Goal: Task Accomplishment & Management: Manage account settings

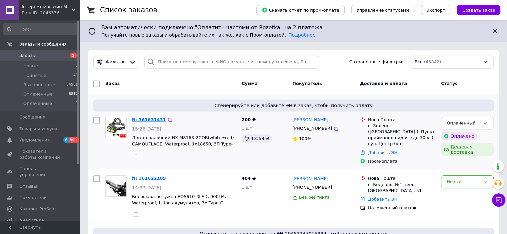
click at [135, 119] on link "№ 361631431" at bounding box center [149, 119] width 34 height 5
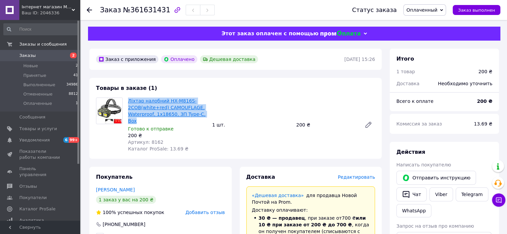
drag, startPoint x: 128, startPoint y: 98, endPoint x: 173, endPoint y: 111, distance: 46.7
click at [207, 114] on div "Ліхтар налобний HX-M816S-2COB(white+red) CAMOUFLAGE, Waterproof, 1x18650, ЗП Ty…" at bounding box center [167, 124] width 84 height 57
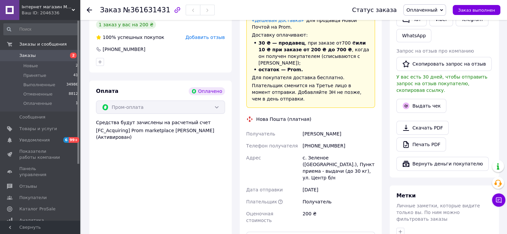
scroll to position [233, 0]
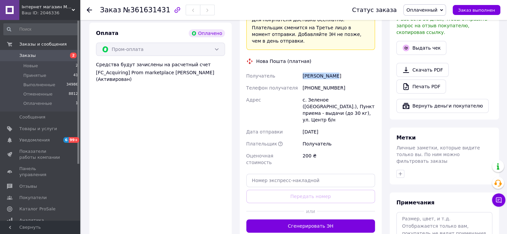
drag, startPoint x: 297, startPoint y: 64, endPoint x: 346, endPoint y: 67, distance: 49.1
click at [346, 70] on div "Получатель Білак Андрій Телефон получателя +380964661347 Адрес с. Зеленое (Иван…" at bounding box center [311, 119] width 132 height 99
copy div "Получатель Білак Андрій"
drag, startPoint x: 324, startPoint y: 78, endPoint x: 358, endPoint y: 81, distance: 34.4
click at [358, 81] on div "Получатель Білак Андрій Телефон получателя +380964661347 Адрес с. Зеленое (Иван…" at bounding box center [311, 119] width 132 height 99
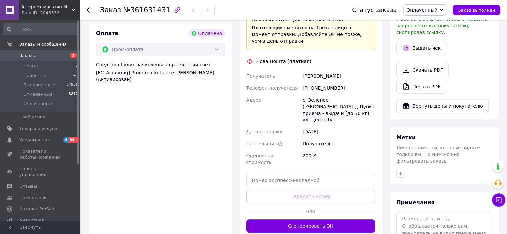
click at [301, 70] on div "Білак Андрій" at bounding box center [338, 76] width 75 height 12
drag, startPoint x: 298, startPoint y: 76, endPoint x: 345, endPoint y: 74, distance: 46.7
click at [360, 74] on div "Получатель Білак Андрій Телефон получателя +380964661347 Адрес с. Зеленое (Иван…" at bounding box center [311, 119] width 132 height 99
copy div "Телефон получателя +380964661347"
drag, startPoint x: 320, startPoint y: 92, endPoint x: 346, endPoint y: 98, distance: 27.0
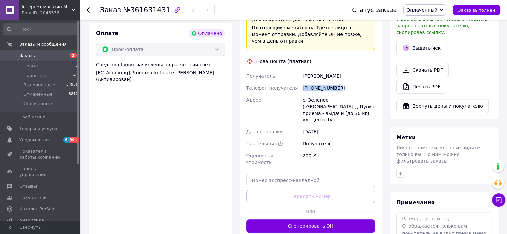
click at [346, 98] on div "Получатель Білак Андрій Телефон получателя +380964661347 Адрес с. Зеленое (Иван…" at bounding box center [311, 119] width 132 height 99
copy div "Адрес с. Зеленое (Ивано-Франковская обл.), Пункт приема - выдачи (до 30 кг), ул…"
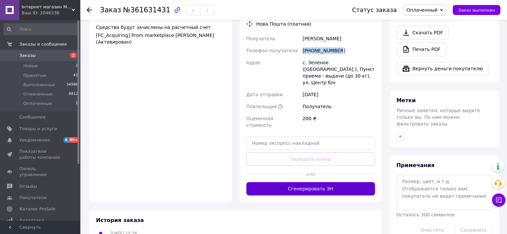
scroll to position [300, 0]
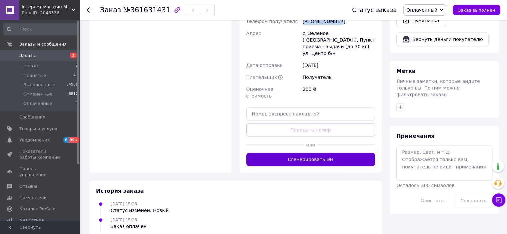
click at [337, 153] on button "Сгенерировать ЭН" at bounding box center [310, 159] width 129 height 13
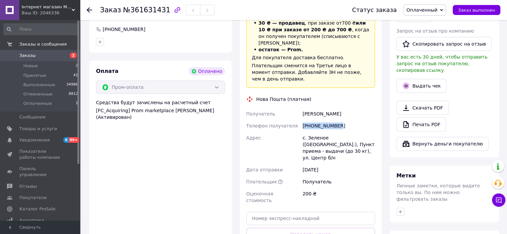
scroll to position [200, 0]
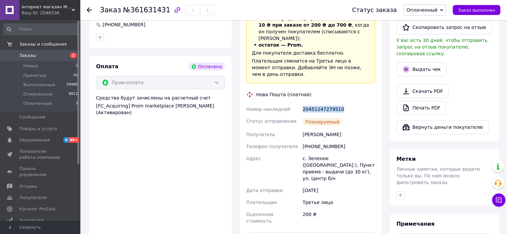
drag, startPoint x: 346, startPoint y: 96, endPoint x: 301, endPoint y: 97, distance: 45.0
click at [301, 103] on div "Номер накладной 20451247279510 Статус отправления Планируемый Получатель Білак …" at bounding box center [311, 165] width 132 height 124
copy div "Номер накладной 20451247279510"
click at [437, 9] on span "Оплаченный" at bounding box center [421, 9] width 31 height 5
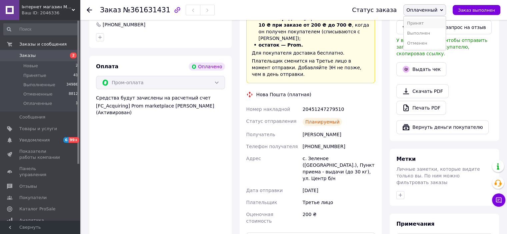
click at [437, 22] on li "Принят" at bounding box center [425, 23] width 42 height 10
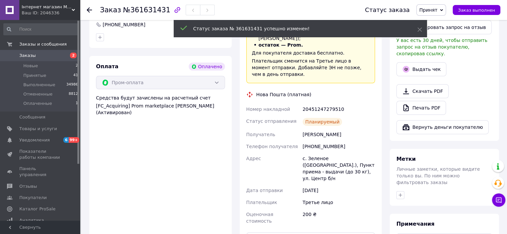
click at [61, 67] on li "Новые 2" at bounding box center [41, 65] width 82 height 9
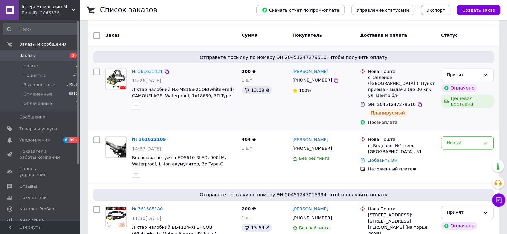
scroll to position [67, 0]
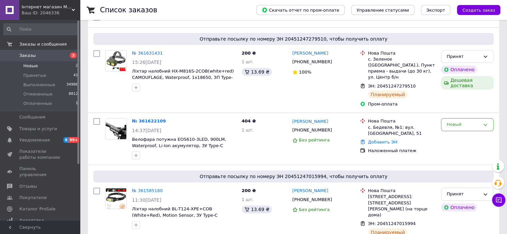
click at [57, 69] on li "Новые 2" at bounding box center [41, 65] width 82 height 9
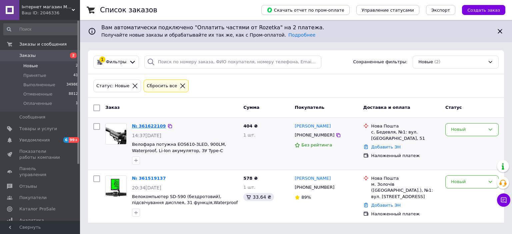
click at [151, 126] on link "№ 361622109" at bounding box center [149, 126] width 34 height 5
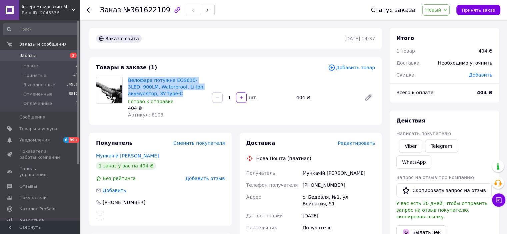
drag, startPoint x: 126, startPoint y: 76, endPoint x: 181, endPoint y: 93, distance: 57.7
click at [181, 93] on div "Велофара потужна EOS610-3LED, 900LM, Waterproof, Li-Ion акумулятор, ЗУ Type-C Г…" at bounding box center [167, 98] width 84 height 44
copy link "Велофара потужна EOS610-3LED, 900LM, Waterproof, Li-Ion акумулятор, ЗУ Type-C"
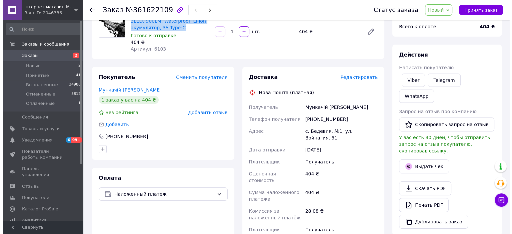
scroll to position [67, 0]
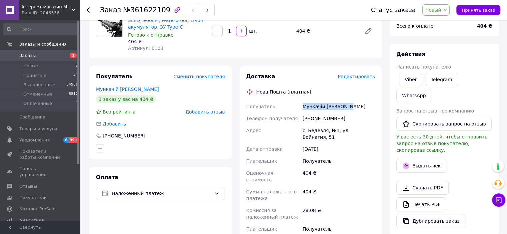
drag, startPoint x: 297, startPoint y: 110, endPoint x: 350, endPoint y: 108, distance: 52.7
click at [350, 108] on div "Получатель Мункачій Олександр Телефон получателя +380963315629 Адрес с. Бедевля…" at bounding box center [311, 178] width 132 height 155
copy div "Получатель Мункачій Олександр"
drag, startPoint x: 314, startPoint y: 121, endPoint x: 351, endPoint y: 121, distance: 37.3
click at [351, 121] on div "+380963315629" at bounding box center [338, 119] width 75 height 12
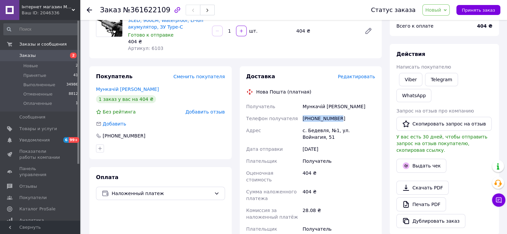
copy div "+380963315629"
drag, startPoint x: 300, startPoint y: 132, endPoint x: 374, endPoint y: 131, distance: 74.0
click at [374, 131] on div "Получатель Мункачій Олександр Телефон получателя +380963315629 Адрес с. Бедевля…" at bounding box center [311, 178] width 132 height 155
copy div "Адрес с. Бедевля, №1, ул. Войнагия, 51"
click at [359, 78] on span "Редактировать" at bounding box center [356, 76] width 37 height 5
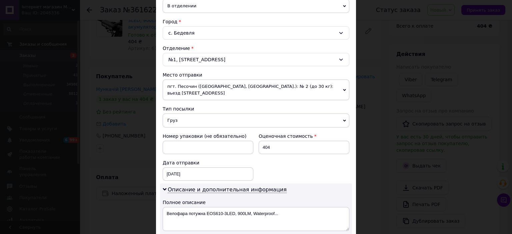
scroll to position [300, 0]
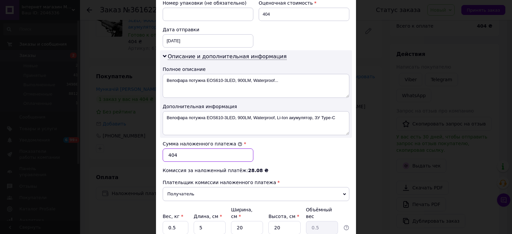
drag, startPoint x: 180, startPoint y: 153, endPoint x: 170, endPoint y: 153, distance: 9.7
click at [170, 153] on input "404" at bounding box center [208, 155] width 91 height 13
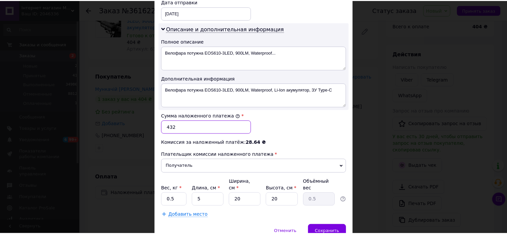
scroll to position [353, 0]
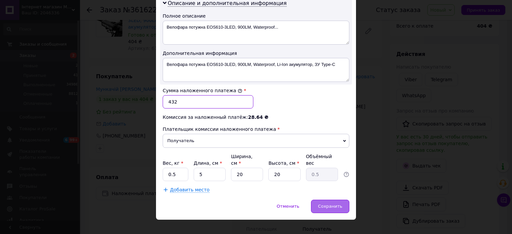
type input "432"
click at [328, 204] on span "Сохранить" at bounding box center [330, 206] width 24 height 5
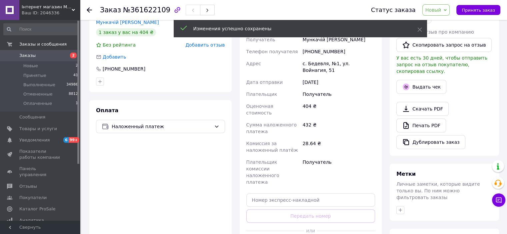
scroll to position [200, 0]
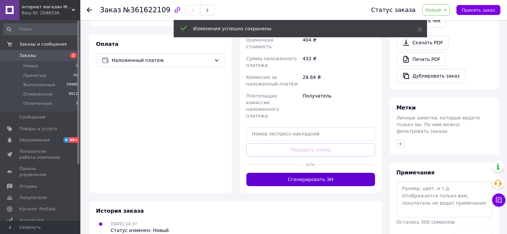
click at [328, 173] on button "Сгенерировать ЭН" at bounding box center [310, 179] width 129 height 13
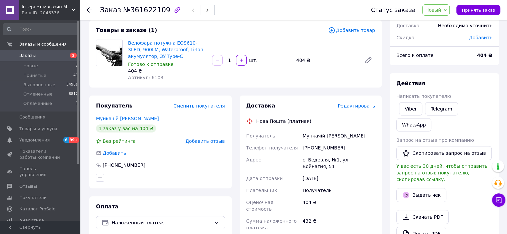
scroll to position [33, 0]
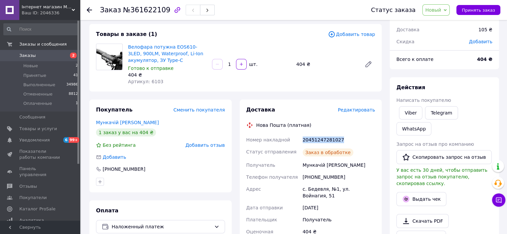
drag, startPoint x: 345, startPoint y: 138, endPoint x: 302, endPoint y: 140, distance: 43.0
click at [302, 140] on div "20451247281027" at bounding box center [338, 140] width 75 height 12
copy div "20451247281027"
click at [486, 12] on span "Принять заказ" at bounding box center [478, 10] width 33 height 5
click at [51, 57] on span "Заказы" at bounding box center [40, 56] width 42 height 6
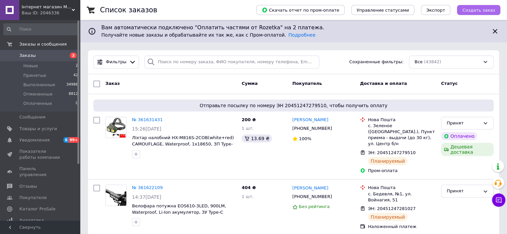
click at [478, 12] on span "Создать заказ" at bounding box center [478, 10] width 33 height 5
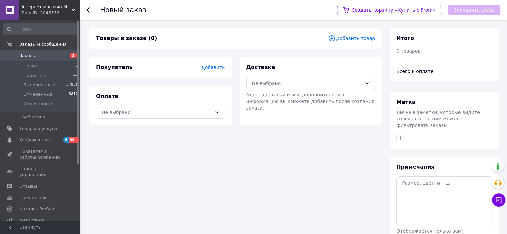
click at [359, 36] on span "Добавить товар" at bounding box center [351, 38] width 47 height 7
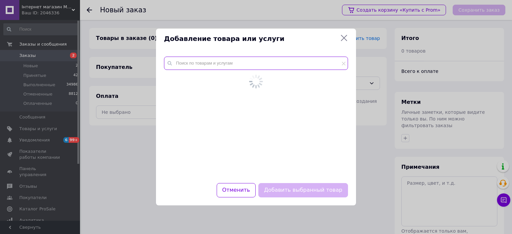
click at [241, 67] on input "text" at bounding box center [256, 63] width 184 height 13
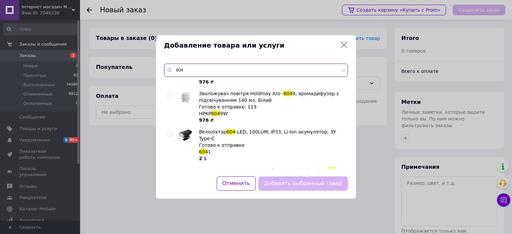
scroll to position [78, 0]
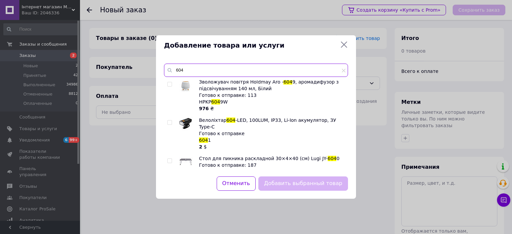
type input "604"
click at [168, 121] on input "checkbox" at bounding box center [169, 123] width 4 height 4
checkbox input "true"
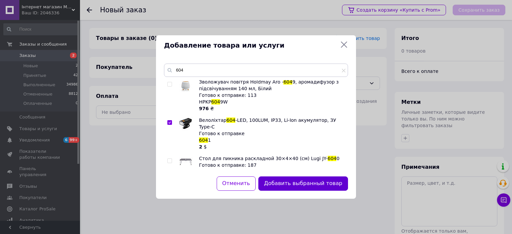
click at [332, 188] on button "Добавить выбранный товар" at bounding box center [303, 184] width 90 height 14
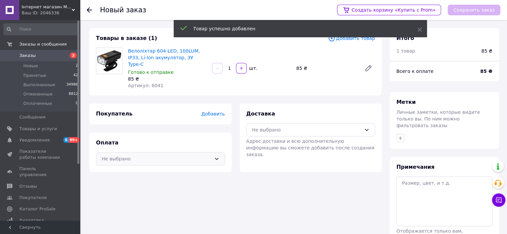
click at [167, 152] on div "Не выбрано" at bounding box center [160, 158] width 129 height 13
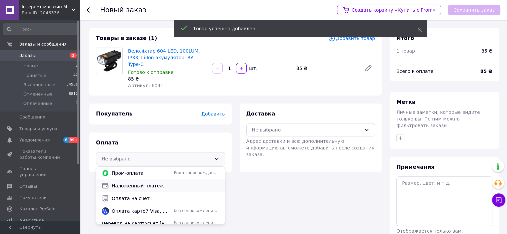
click at [169, 183] on span "Наложенный платеж" at bounding box center [166, 186] width 108 height 7
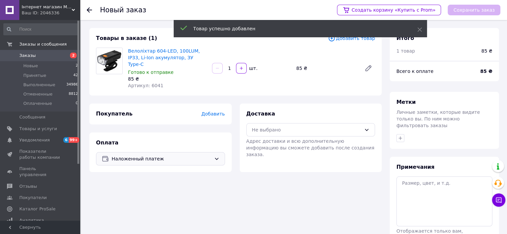
click at [212, 111] on span "Добавить" at bounding box center [212, 113] width 23 height 5
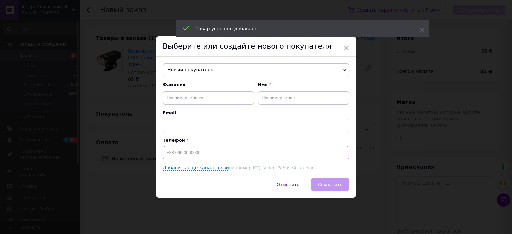
click at [213, 153] on input at bounding box center [256, 152] width 187 height 13
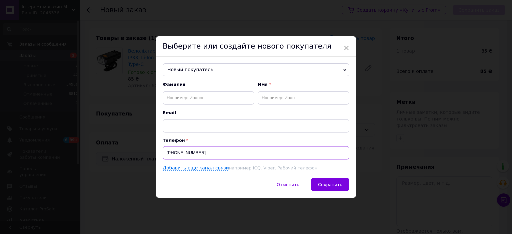
type input "+380634726475"
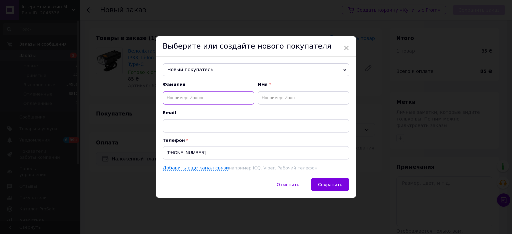
click at [218, 97] on input "text" at bounding box center [209, 97] width 92 height 13
type input "Котвицький"
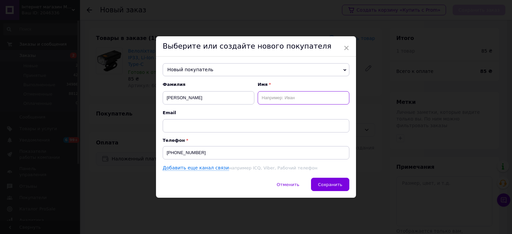
click at [279, 97] on input "text" at bounding box center [304, 97] width 92 height 13
type input "Олександр"
click at [334, 185] on span "Сохранить" at bounding box center [330, 184] width 24 height 5
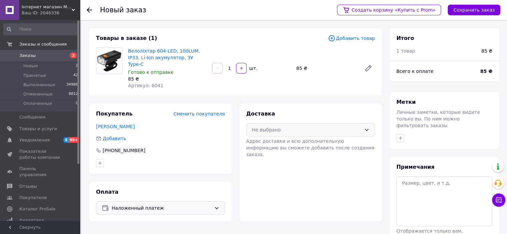
click at [312, 126] on div "Не выбрано" at bounding box center [307, 129] width 110 height 7
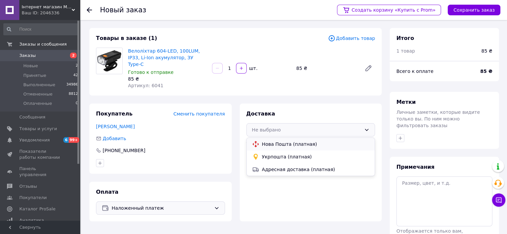
click at [308, 141] on span "Нова Пошта (платная)" at bounding box center [316, 144] width 108 height 7
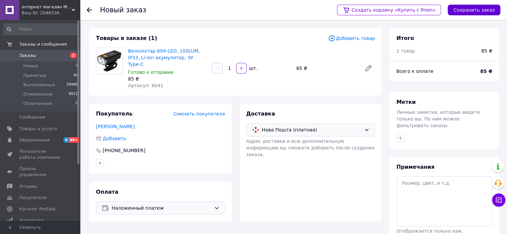
click at [473, 9] on button "Сохранить заказ" at bounding box center [474, 10] width 53 height 11
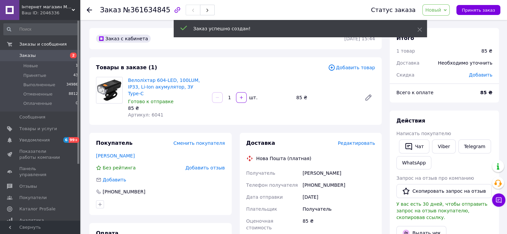
click at [353, 141] on span "Редактировать" at bounding box center [356, 143] width 37 height 5
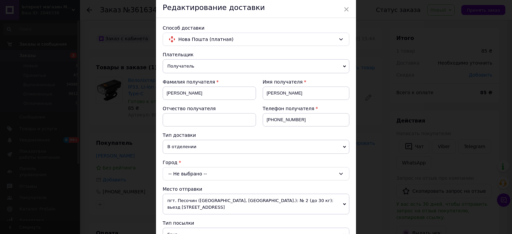
scroll to position [67, 0]
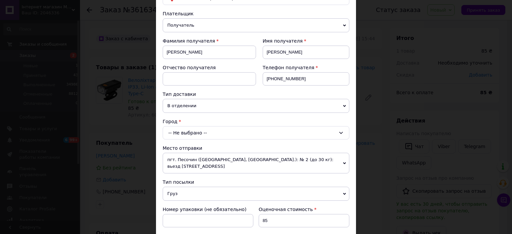
click at [207, 134] on div "-- Не выбрано --" at bounding box center [256, 132] width 187 height 13
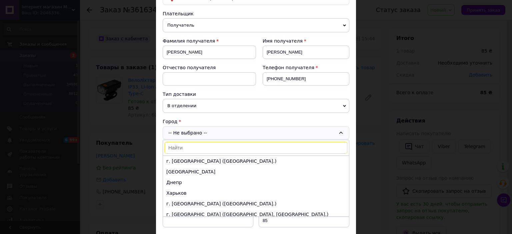
click at [200, 150] on input at bounding box center [256, 148] width 183 height 12
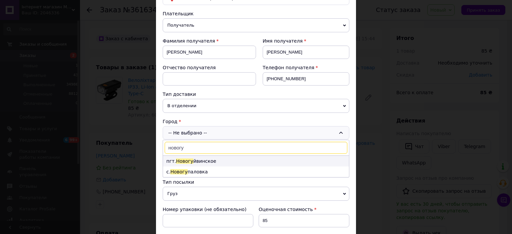
type input "новогу"
click at [205, 161] on li "пгт. Новогу йвинское" at bounding box center [256, 161] width 186 height 11
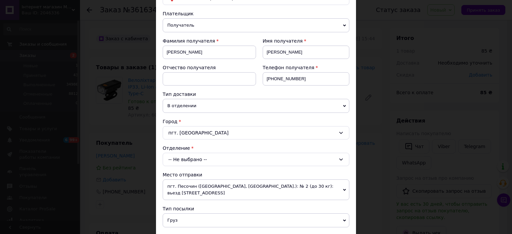
click at [214, 160] on div "-- Не выбрано --" at bounding box center [256, 159] width 187 height 13
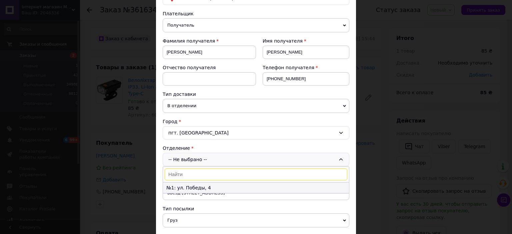
click at [212, 187] on li "№1: ул. Победы, 4" at bounding box center [256, 188] width 186 height 11
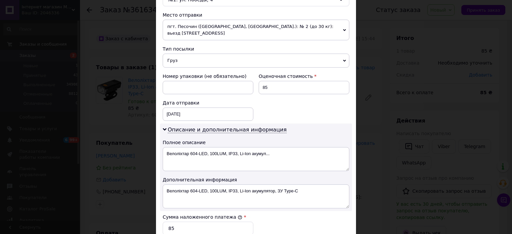
scroll to position [267, 0]
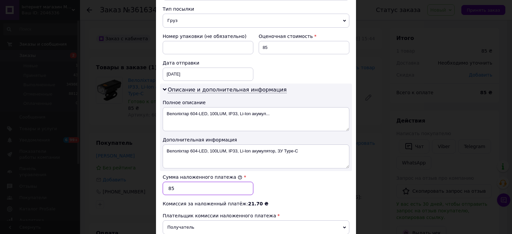
drag, startPoint x: 171, startPoint y: 186, endPoint x: 166, endPoint y: 186, distance: 4.7
click at [166, 186] on input "85" at bounding box center [208, 188] width 91 height 13
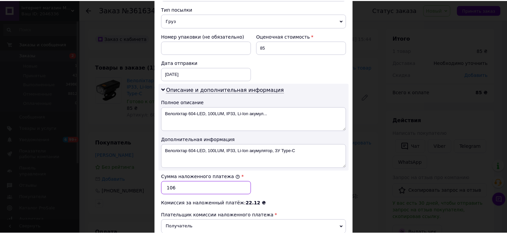
scroll to position [353, 0]
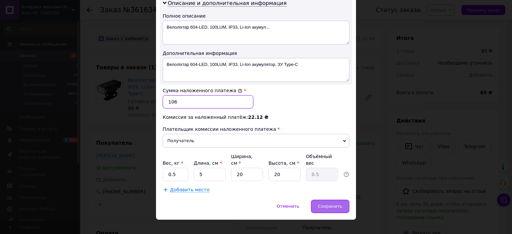
type input "106"
click at [332, 204] on span "Сохранить" at bounding box center [330, 206] width 24 height 5
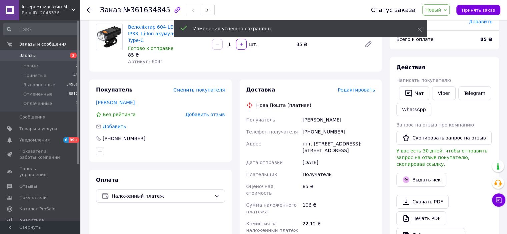
scroll to position [167, 0]
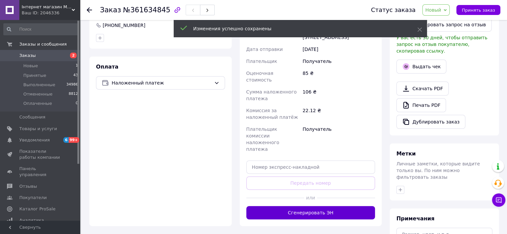
click at [321, 206] on button "Сгенерировать ЭН" at bounding box center [310, 212] width 129 height 13
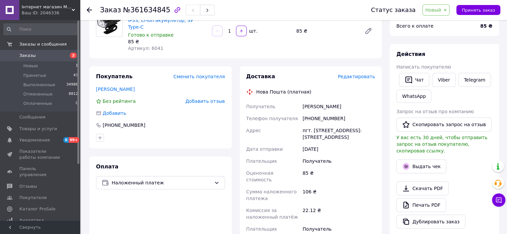
scroll to position [0, 0]
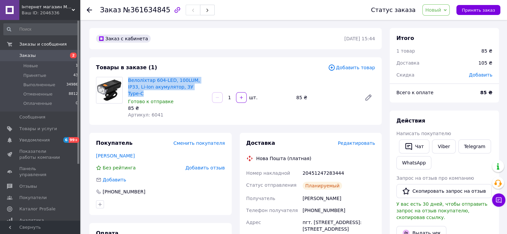
drag, startPoint x: 126, startPoint y: 78, endPoint x: 195, endPoint y: 86, distance: 69.5
click at [195, 86] on div "Велоліхтар 604-LED, 100LUM, IP33, Li-Ion акумулятор, ЗУ Type-C Готово к отправк…" at bounding box center [167, 98] width 84 height 44
copy link "Велоліхтар 604-LED, 100LUM, IP33, Li-Ion акумулятор, ЗУ Type-C"
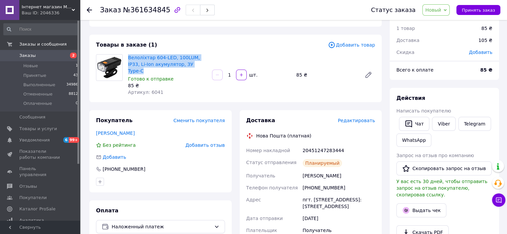
scroll to position [67, 0]
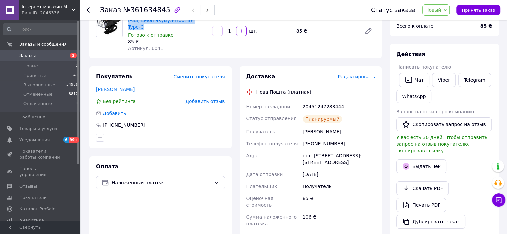
drag, startPoint x: 297, startPoint y: 128, endPoint x: 349, endPoint y: 126, distance: 52.7
click at [354, 128] on div "Номер накладной 20451247283444 Статус отправления Планируемый Получатель Котвиц…" at bounding box center [311, 197] width 132 height 192
drag, startPoint x: 300, startPoint y: 138, endPoint x: 359, endPoint y: 139, distance: 59.3
click at [359, 139] on div "Номер накладной 20451247283444 Статус отправления Планируемый Получатель Котвиц…" at bounding box center [311, 197] width 132 height 192
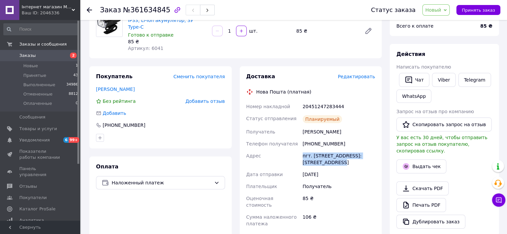
drag, startPoint x: 315, startPoint y: 154, endPoint x: 338, endPoint y: 155, distance: 23.4
click at [338, 155] on div "Номер накладной 20451247283444 Статус отправления Планируемый Получатель Котвиц…" at bounding box center [311, 197] width 132 height 192
drag, startPoint x: 329, startPoint y: 105, endPoint x: 301, endPoint y: 104, distance: 28.3
click at [301, 104] on div "20451247283444" at bounding box center [338, 107] width 75 height 12
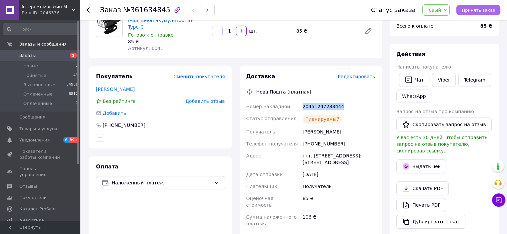
click at [486, 12] on span "Принять заказ" at bounding box center [478, 10] width 33 height 5
click at [51, 82] on span "Выполненные" at bounding box center [39, 85] width 32 height 6
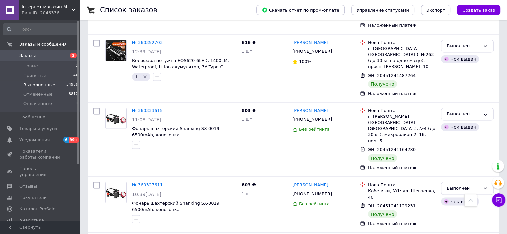
scroll to position [3666, 0]
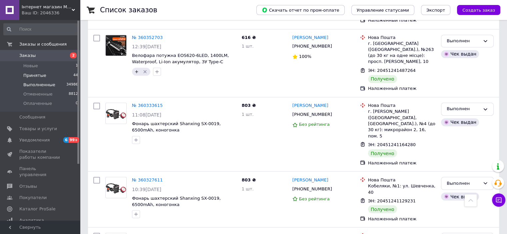
click at [60, 76] on li "Принятые 44" at bounding box center [41, 75] width 82 height 9
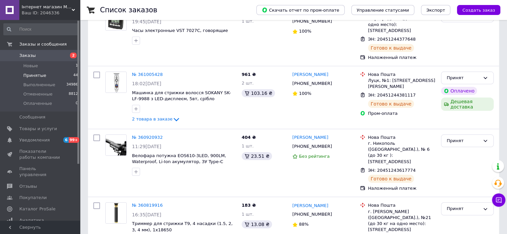
scroll to position [2669, 0]
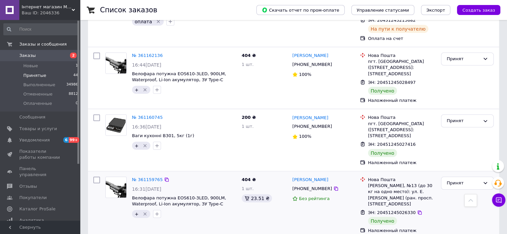
scroll to position [1769, 0]
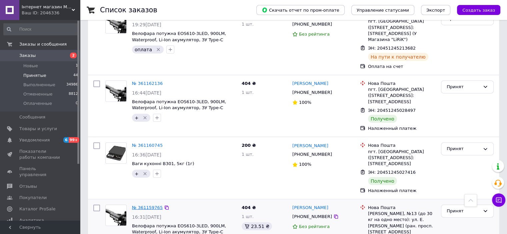
drag, startPoint x: 151, startPoint y: 108, endPoint x: 144, endPoint y: 107, distance: 6.9
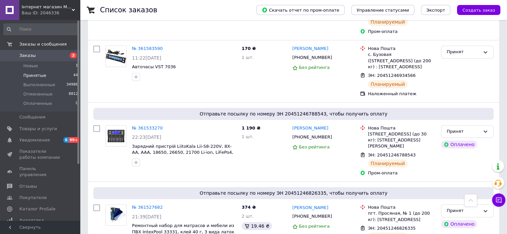
scroll to position [236, 0]
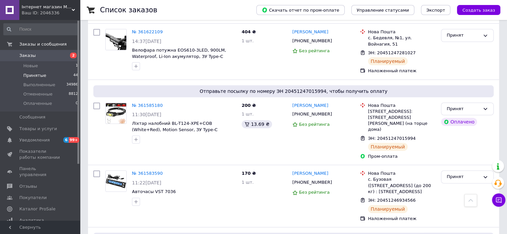
click at [57, 55] on span "Заказы" at bounding box center [40, 56] width 42 height 6
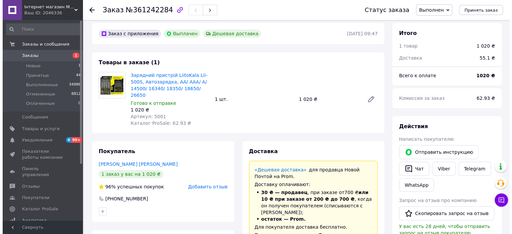
scroll to position [100, 0]
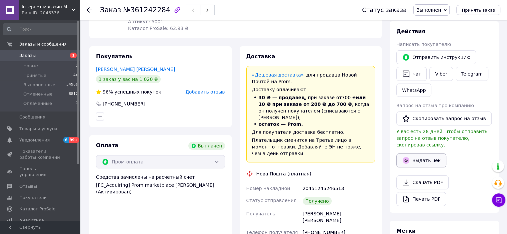
click at [412, 155] on button "Выдать чек" at bounding box center [421, 161] width 50 height 14
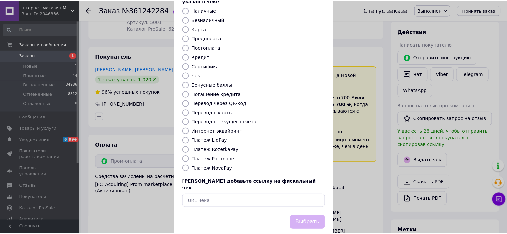
scroll to position [52, 0]
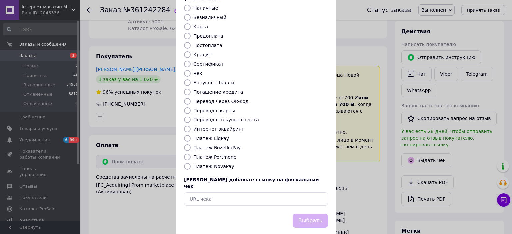
click at [217, 145] on label "Платеж RozetkaPay" at bounding box center [216, 147] width 47 height 5
click at [191, 145] on input "Платеж RozetkaPay" at bounding box center [187, 148] width 7 height 7
radio input "true"
click at [302, 214] on button "Выбрать" at bounding box center [310, 221] width 35 height 14
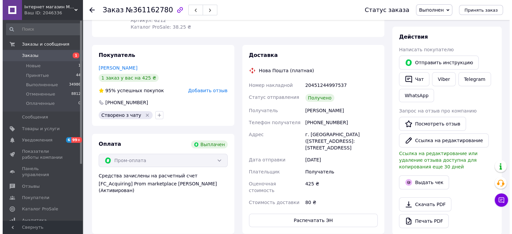
scroll to position [100, 0]
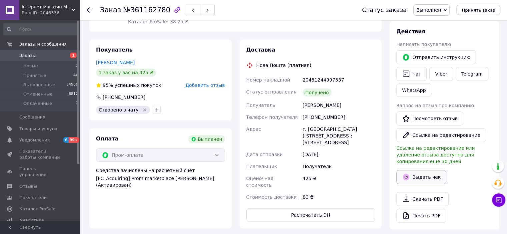
click at [428, 179] on button "Выдать чек" at bounding box center [421, 177] width 50 height 14
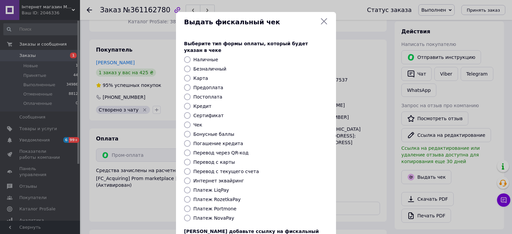
click at [221, 197] on label "Платеж RozetkaPay" at bounding box center [216, 199] width 47 height 5
click at [191, 196] on input "Платеж RozetkaPay" at bounding box center [187, 199] width 7 height 7
radio input "true"
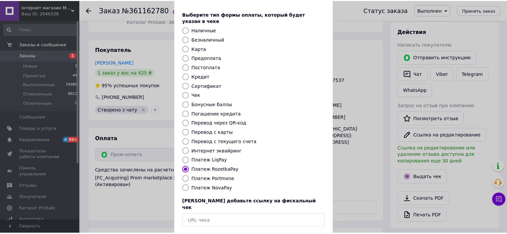
scroll to position [52, 0]
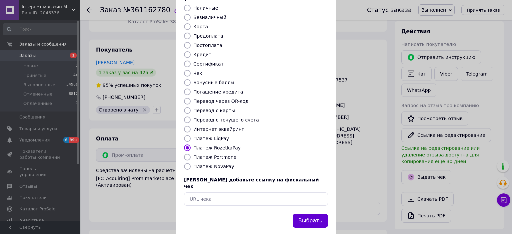
click at [316, 214] on button "Выбрать" at bounding box center [310, 221] width 35 height 14
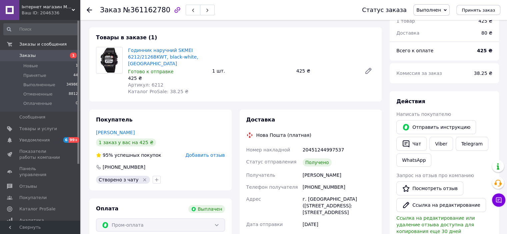
scroll to position [0, 0]
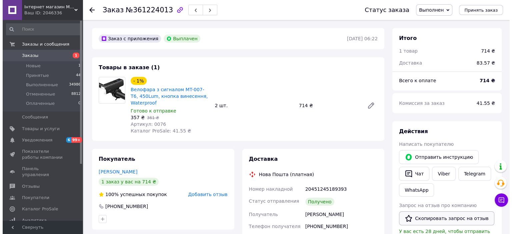
scroll to position [100, 0]
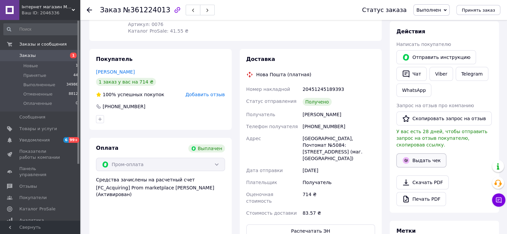
click at [431, 155] on button "Выдать чек" at bounding box center [421, 161] width 50 height 14
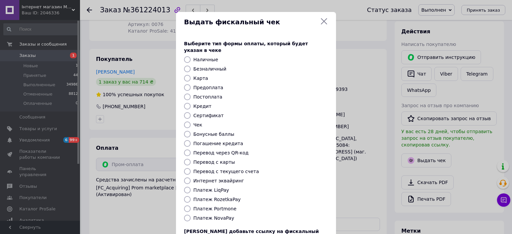
click at [215, 197] on label "Платеж RozetkaPay" at bounding box center [216, 199] width 47 height 5
click at [191, 196] on input "Платеж RozetkaPay" at bounding box center [187, 199] width 7 height 7
radio input "true"
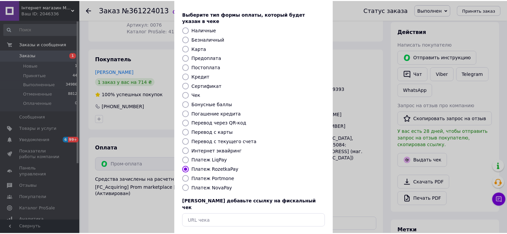
scroll to position [52, 0]
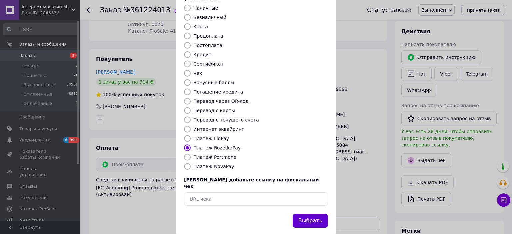
click at [314, 214] on button "Выбрать" at bounding box center [310, 221] width 35 height 14
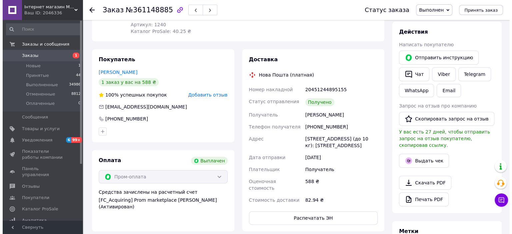
scroll to position [100, 0]
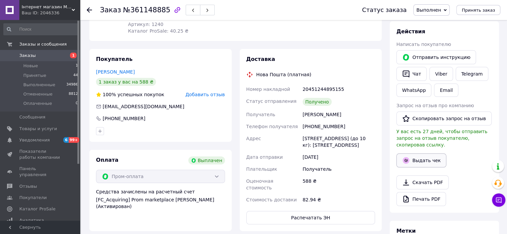
click at [420, 154] on button "Выдать чек" at bounding box center [421, 161] width 50 height 14
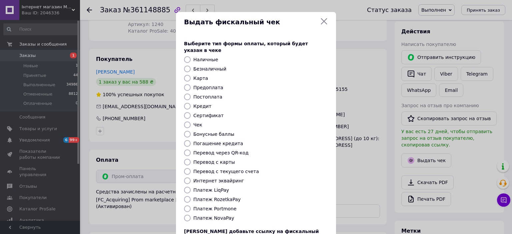
click at [227, 197] on label "Платеж RozetkaPay" at bounding box center [216, 199] width 47 height 5
click at [191, 196] on input "Платеж RozetkaPay" at bounding box center [187, 199] width 7 height 7
radio input "true"
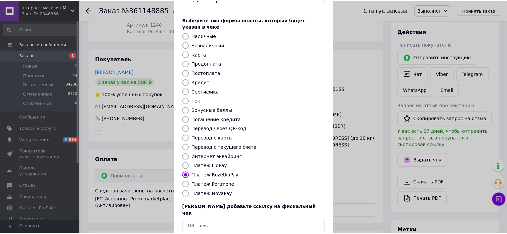
scroll to position [52, 0]
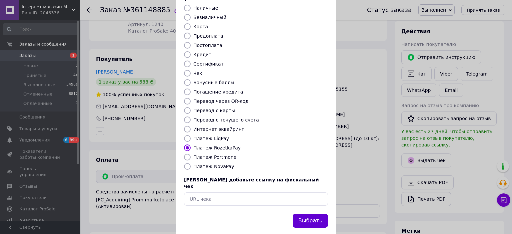
click at [310, 214] on button "Выбрать" at bounding box center [310, 221] width 35 height 14
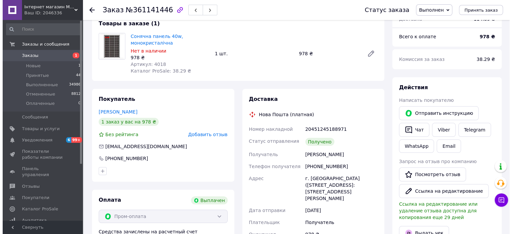
scroll to position [100, 0]
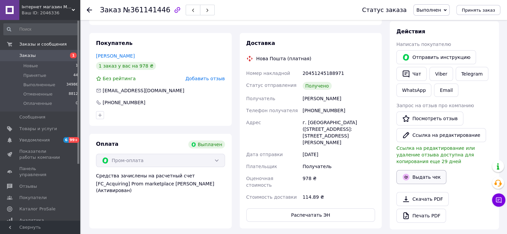
click at [421, 174] on button "Выдать чек" at bounding box center [421, 177] width 50 height 14
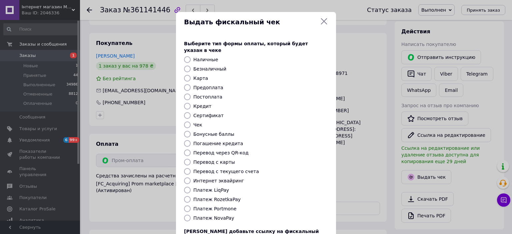
click at [217, 197] on label "Платеж RozetkaPay" at bounding box center [216, 199] width 47 height 5
click at [191, 196] on input "Платеж RozetkaPay" at bounding box center [187, 199] width 7 height 7
radio input "true"
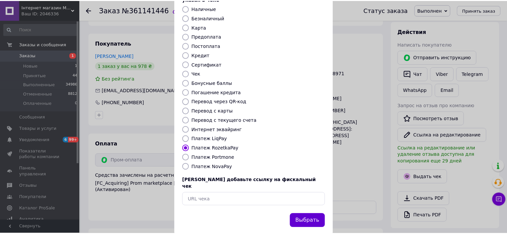
scroll to position [52, 0]
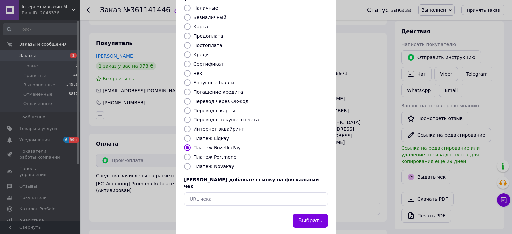
click at [318, 214] on button "Выбрать" at bounding box center [310, 221] width 35 height 14
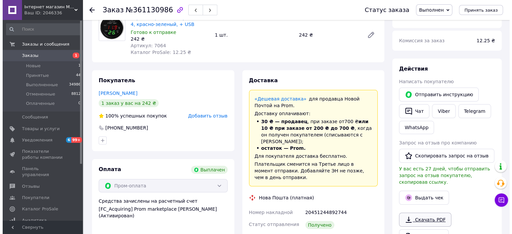
scroll to position [133, 0]
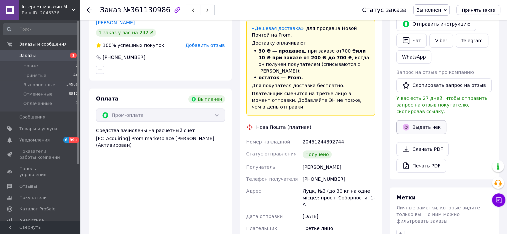
click at [417, 120] on button "Выдать чек" at bounding box center [421, 127] width 50 height 14
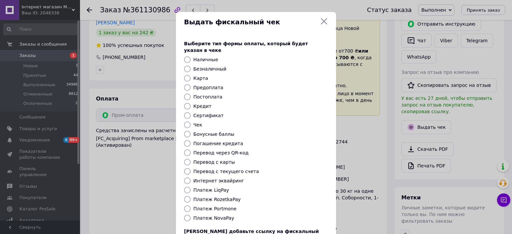
drag, startPoint x: 215, startPoint y: 186, endPoint x: 215, endPoint y: 193, distance: 7.7
click at [215, 188] on label "Платеж LiqPay" at bounding box center [211, 190] width 36 height 5
click at [191, 187] on input "Платеж LiqPay" at bounding box center [187, 190] width 7 height 7
radio input "true"
click at [216, 197] on label "Платеж RozetkaPay" at bounding box center [216, 199] width 47 height 5
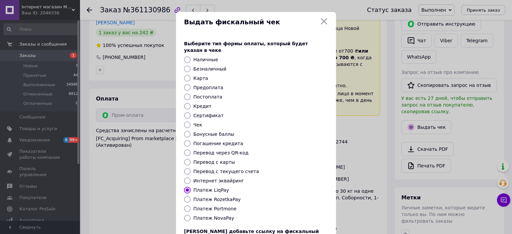
click at [191, 196] on input "Платеж RozetkaPay" at bounding box center [187, 199] width 7 height 7
radio input "true"
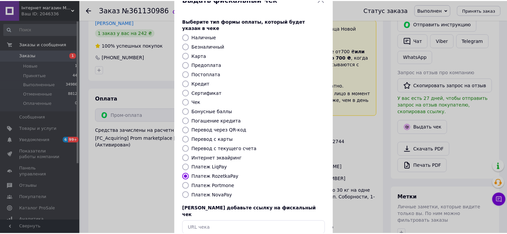
scroll to position [52, 0]
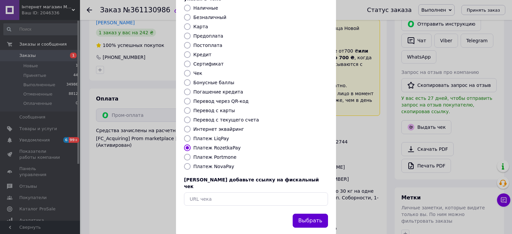
click at [320, 214] on button "Выбрать" at bounding box center [310, 221] width 35 height 14
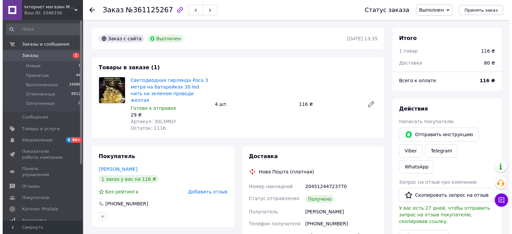
scroll to position [100, 0]
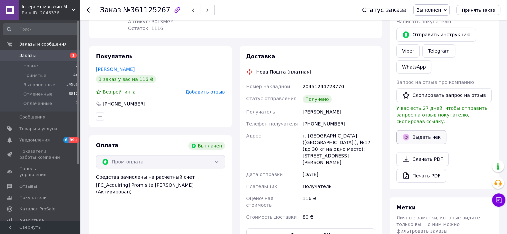
click at [421, 130] on button "Выдать чек" at bounding box center [421, 137] width 50 height 14
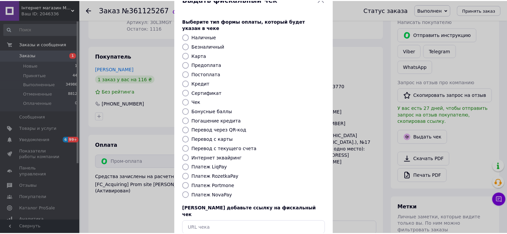
scroll to position [33, 0]
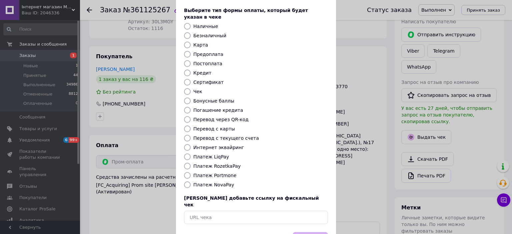
click at [220, 164] on label "Платеж RozetkaPay" at bounding box center [216, 166] width 47 height 5
click at [191, 163] on input "Платеж RozetkaPay" at bounding box center [187, 166] width 7 height 7
radio input "true"
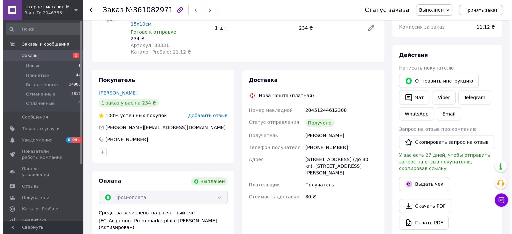
scroll to position [100, 0]
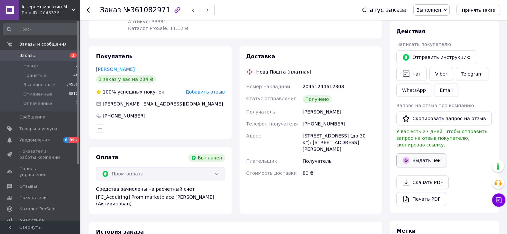
click at [428, 154] on button "Выдать чек" at bounding box center [421, 161] width 50 height 14
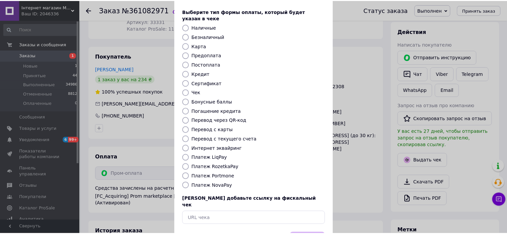
scroll to position [52, 0]
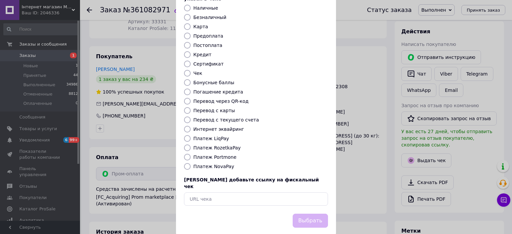
click at [219, 145] on label "Платеж RozetkaPay" at bounding box center [216, 147] width 47 height 5
click at [191, 145] on input "Платеж RozetkaPay" at bounding box center [187, 148] width 7 height 7
radio input "true"
click at [311, 214] on button "Выбрать" at bounding box center [310, 221] width 35 height 14
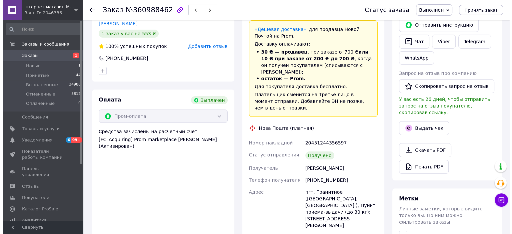
scroll to position [133, 0]
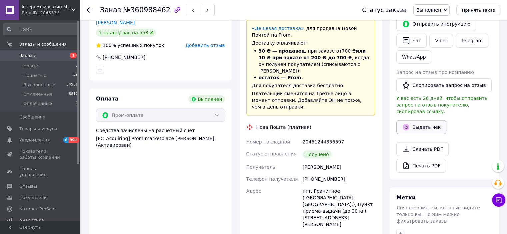
click at [419, 121] on button "Выдать чек" at bounding box center [421, 127] width 50 height 14
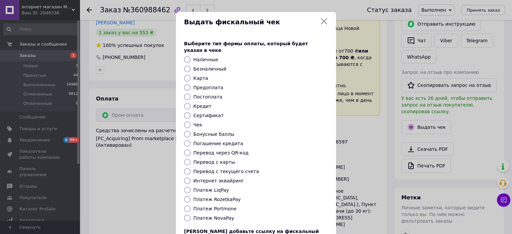
click at [223, 197] on label "Платеж RozetkaPay" at bounding box center [216, 199] width 47 height 5
click at [191, 196] on input "Платеж RozetkaPay" at bounding box center [187, 199] width 7 height 7
radio input "true"
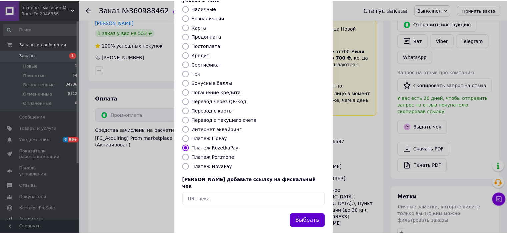
scroll to position [52, 0]
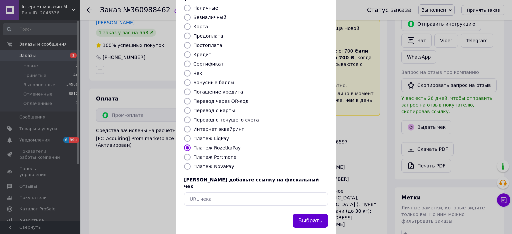
click at [308, 214] on button "Выбрать" at bounding box center [310, 221] width 35 height 14
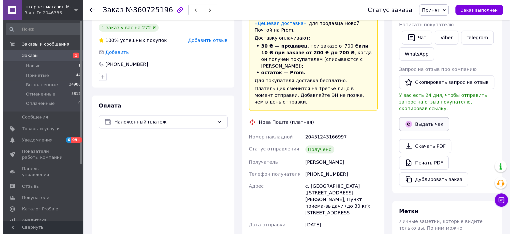
scroll to position [133, 0]
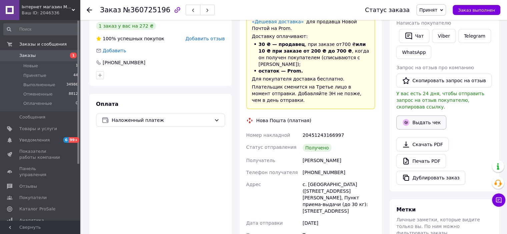
click at [423, 116] on button "Выдать чек" at bounding box center [421, 123] width 50 height 14
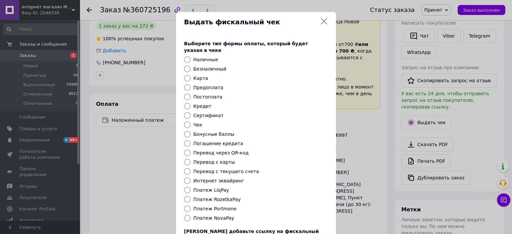
drag, startPoint x: 221, startPoint y: 210, endPoint x: 305, endPoint y: 192, distance: 86.2
click at [221, 216] on label "Платеж NovaPay" at bounding box center [213, 218] width 41 height 5
click at [191, 215] on input "Платеж NovaPay" at bounding box center [187, 218] width 7 height 7
radio input "true"
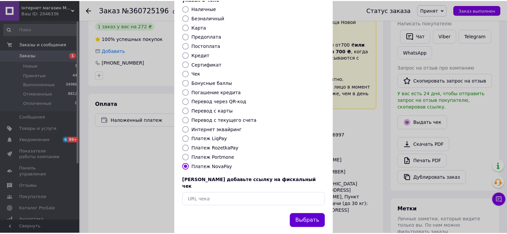
scroll to position [52, 0]
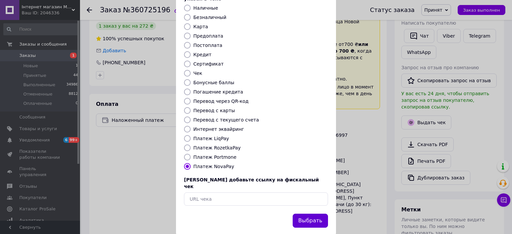
click at [311, 214] on button "Выбрать" at bounding box center [310, 221] width 35 height 14
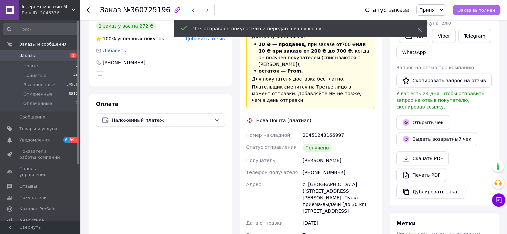
click at [484, 9] on span "Заказ выполнен" at bounding box center [476, 10] width 37 height 5
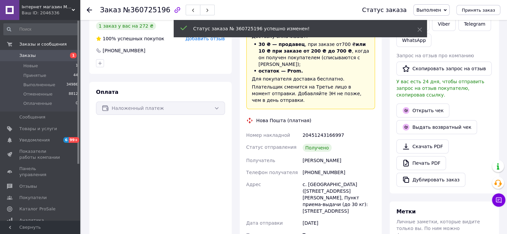
scroll to position [44, 0]
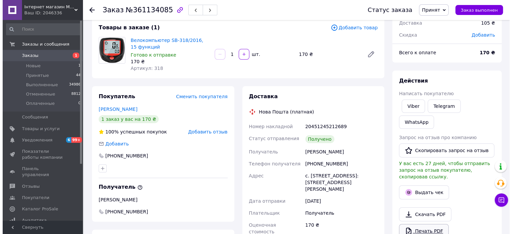
scroll to position [100, 0]
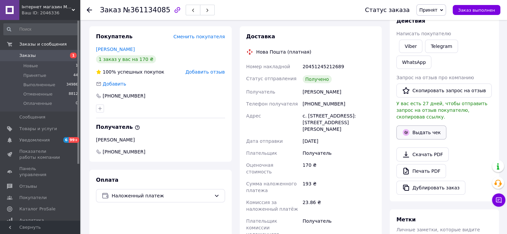
click at [417, 126] on button "Выдать чек" at bounding box center [421, 133] width 50 height 14
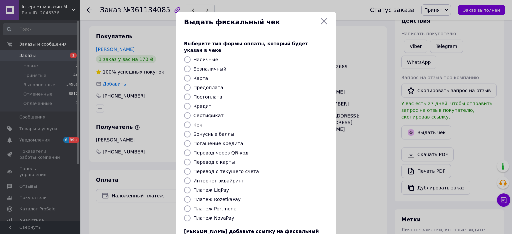
click at [219, 216] on label "Платеж NovaPay" at bounding box center [213, 218] width 41 height 5
click at [191, 215] on input "Платеж NovaPay" at bounding box center [187, 218] width 7 height 7
radio input "true"
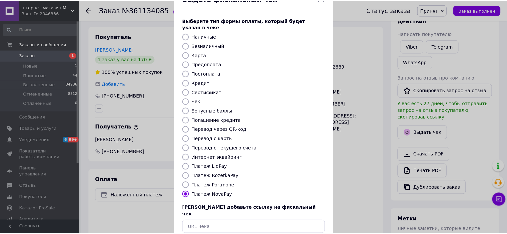
scroll to position [52, 0]
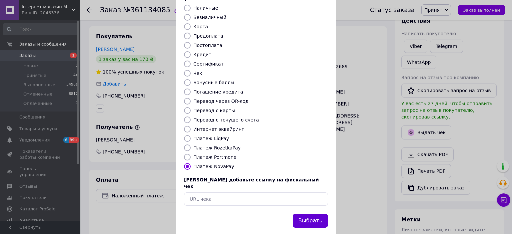
click at [304, 214] on button "Выбрать" at bounding box center [310, 221] width 35 height 14
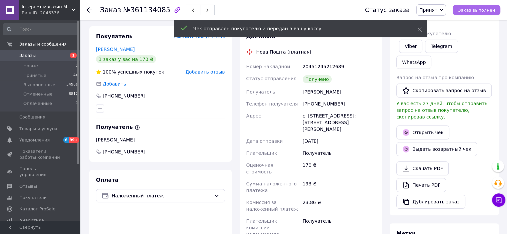
click at [484, 14] on button "Заказ выполнен" at bounding box center [477, 10] width 48 height 10
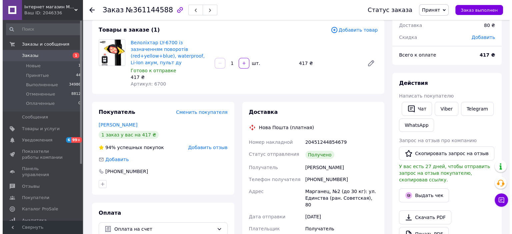
scroll to position [67, 0]
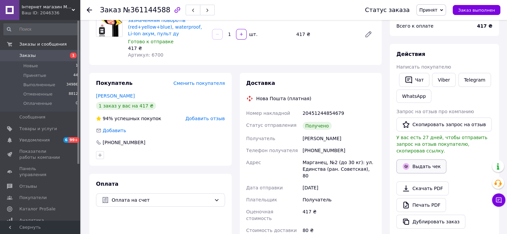
click at [413, 160] on button "Выдать чек" at bounding box center [421, 167] width 50 height 14
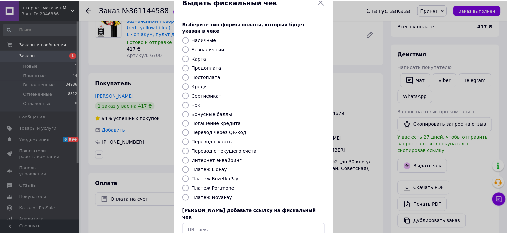
scroll to position [52, 0]
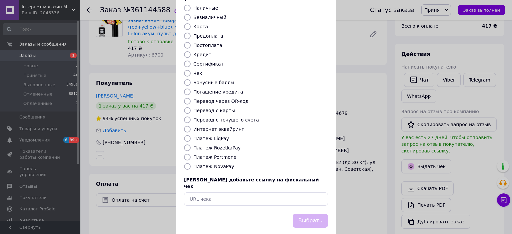
click at [218, 164] on label "Платеж NovaPay" at bounding box center [213, 166] width 41 height 5
click at [191, 163] on input "Платеж NovaPay" at bounding box center [187, 166] width 7 height 7
radio input "true"
click at [210, 108] on label "Перевод с карты" at bounding box center [214, 110] width 42 height 5
click at [191, 107] on input "Перевод с карты" at bounding box center [187, 110] width 7 height 7
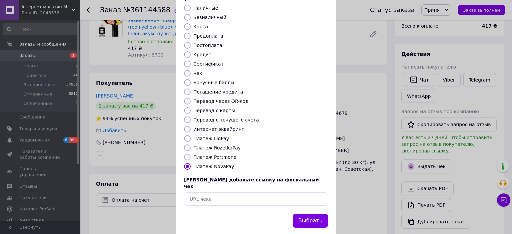
radio input "true"
click at [307, 214] on button "Выбрать" at bounding box center [310, 221] width 35 height 14
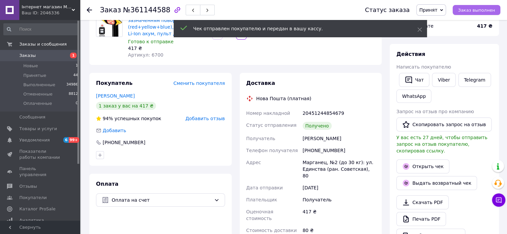
click at [489, 8] on span "Заказ выполнен" at bounding box center [476, 10] width 37 height 5
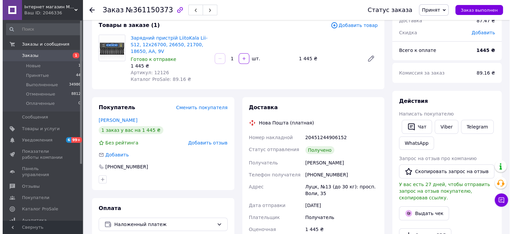
scroll to position [100, 0]
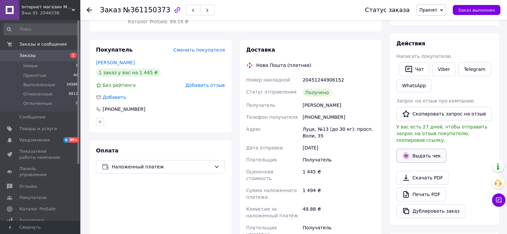
click at [417, 149] on button "Выдать чек" at bounding box center [421, 156] width 50 height 14
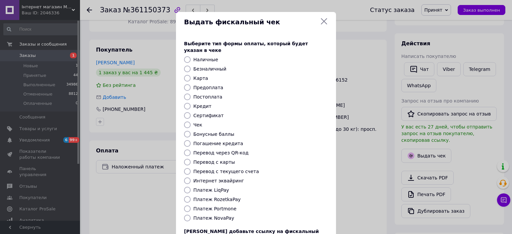
click at [222, 215] on div "Выберите тип формы оплаты, который будет указан в чеке Наличные Безналичный Кар…" at bounding box center [256, 148] width 160 height 233
click at [225, 216] on label "Платеж NovaPay" at bounding box center [213, 218] width 41 height 5
click at [191, 215] on input "Платеж NovaPay" at bounding box center [187, 218] width 7 height 7
radio input "true"
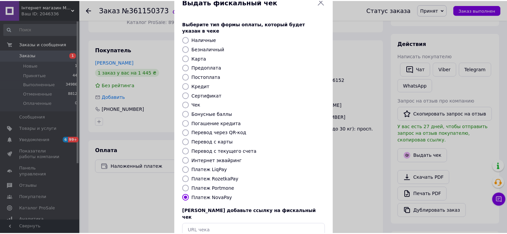
scroll to position [52, 0]
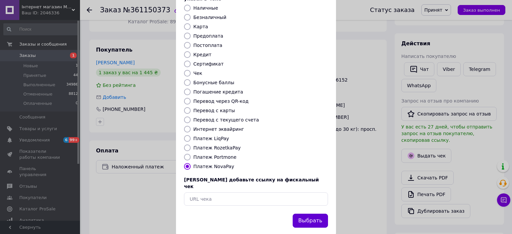
click at [311, 214] on button "Выбрать" at bounding box center [310, 221] width 35 height 14
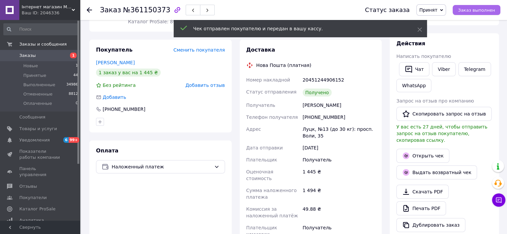
click at [478, 12] on span "Заказ выполнен" at bounding box center [476, 10] width 37 height 5
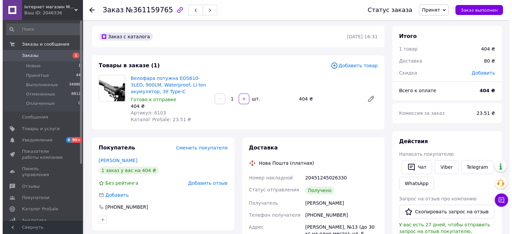
scroll to position [133, 0]
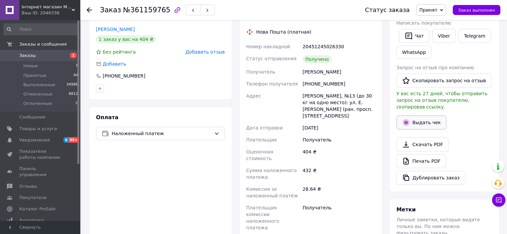
click at [428, 119] on button "Выдать чек" at bounding box center [421, 123] width 50 height 14
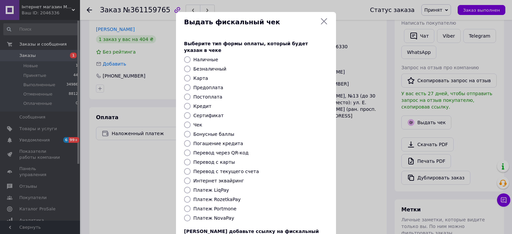
click at [212, 216] on label "Платеж NovaPay" at bounding box center [213, 218] width 41 height 5
click at [191, 215] on input "Платеж NovaPay" at bounding box center [187, 218] width 7 height 7
radio input "true"
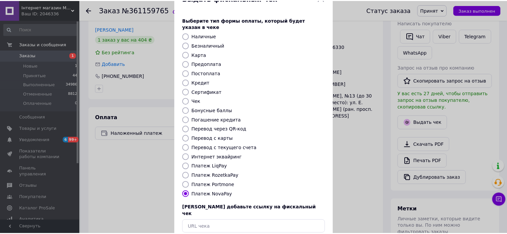
scroll to position [52, 0]
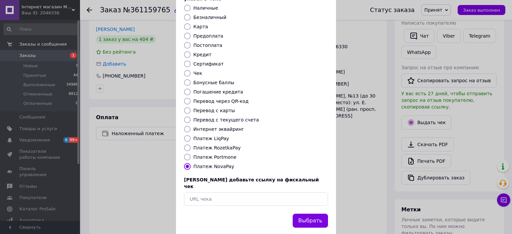
click at [303, 214] on button "Выбрать" at bounding box center [310, 221] width 35 height 14
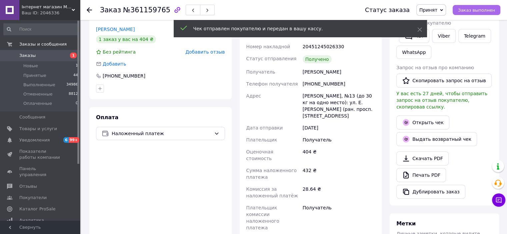
click at [475, 9] on span "Заказ выполнен" at bounding box center [476, 10] width 37 height 5
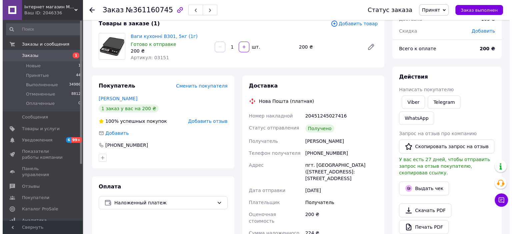
scroll to position [133, 0]
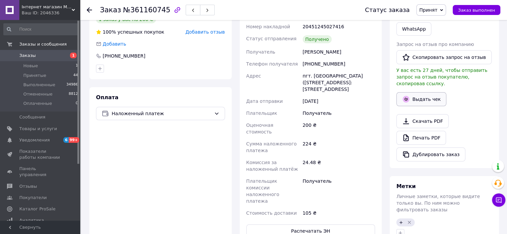
click at [419, 92] on button "Выдать чек" at bounding box center [421, 99] width 50 height 14
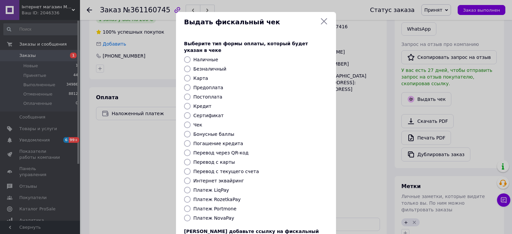
click at [201, 216] on label "Платеж NovaPay" at bounding box center [213, 218] width 41 height 5
click at [191, 215] on input "Платеж NovaPay" at bounding box center [187, 218] width 7 height 7
radio input "true"
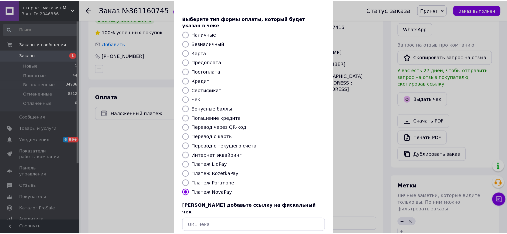
scroll to position [52, 0]
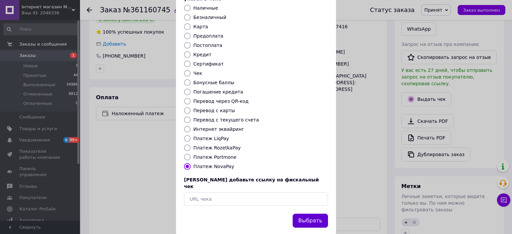
click at [307, 214] on button "Выбрать" at bounding box center [310, 221] width 35 height 14
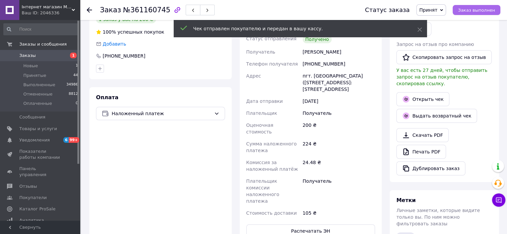
click at [465, 13] on button "Заказ выполнен" at bounding box center [477, 10] width 48 height 10
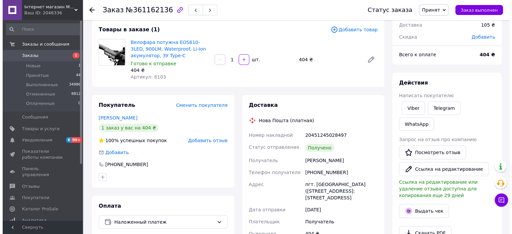
scroll to position [67, 0]
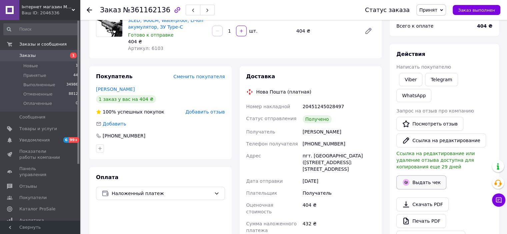
click at [416, 176] on button "Выдать чек" at bounding box center [421, 183] width 50 height 14
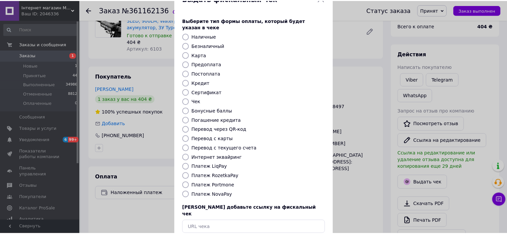
scroll to position [52, 0]
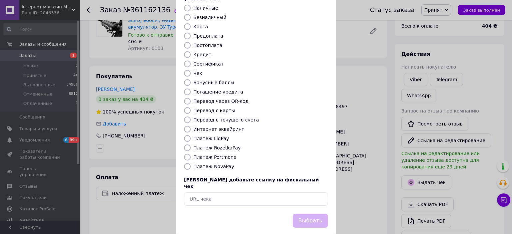
click at [216, 164] on label "Платеж NovaPay" at bounding box center [213, 166] width 41 height 5
click at [191, 163] on input "Платеж NovaPay" at bounding box center [187, 166] width 7 height 7
radio input "true"
click at [312, 214] on button "Выбрать" at bounding box center [310, 221] width 35 height 14
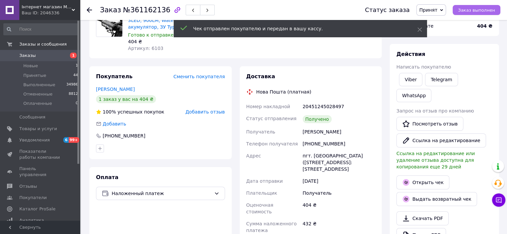
click at [473, 8] on span "Заказ выполнен" at bounding box center [476, 10] width 37 height 5
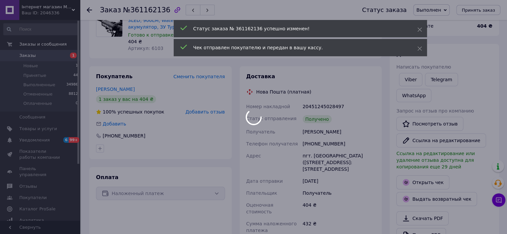
scroll to position [12, 0]
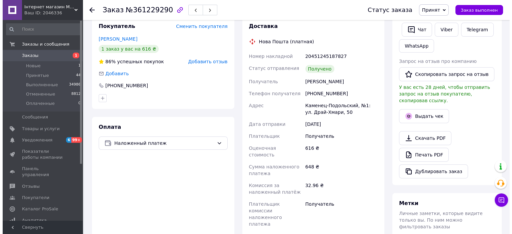
scroll to position [133, 0]
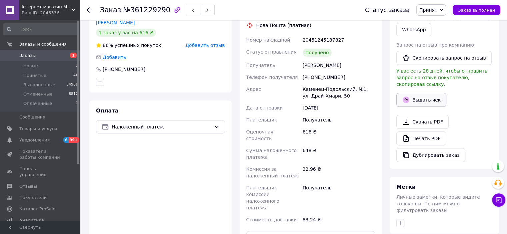
click at [414, 94] on button "Выдать чек" at bounding box center [421, 100] width 50 height 14
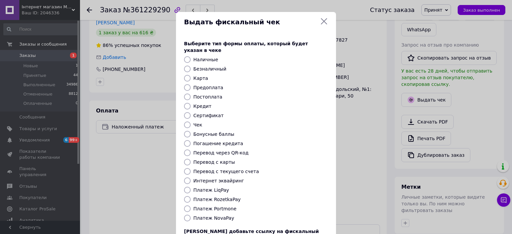
click at [219, 216] on label "Платеж NovaPay" at bounding box center [213, 218] width 41 height 5
click at [191, 215] on input "Платеж NovaPay" at bounding box center [187, 218] width 7 height 7
radio input "true"
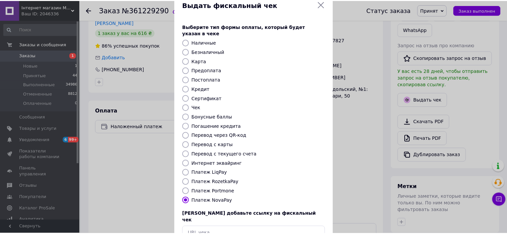
scroll to position [33, 0]
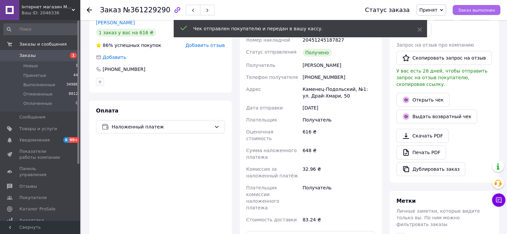
click at [483, 10] on span "Заказ выполнен" at bounding box center [476, 10] width 37 height 5
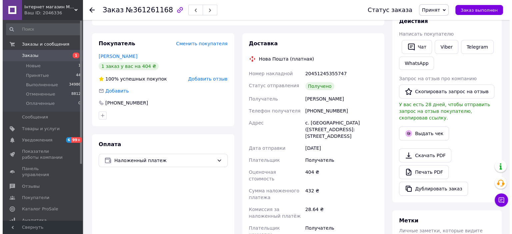
scroll to position [100, 0]
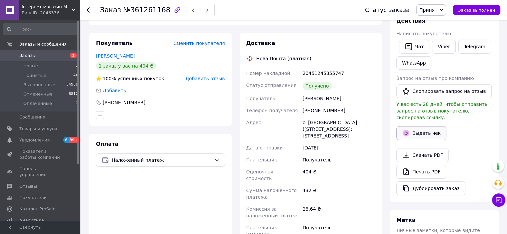
click at [419, 126] on button "Выдать чек" at bounding box center [421, 133] width 50 height 14
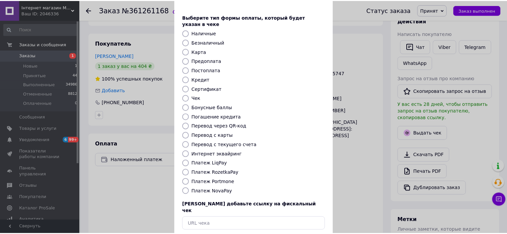
scroll to position [52, 0]
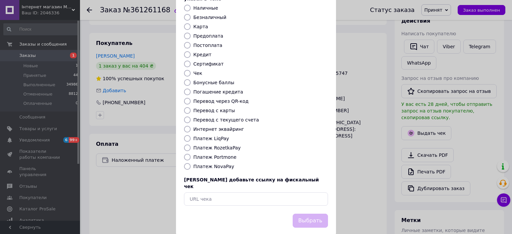
click at [227, 164] on label "Платеж NovaPay" at bounding box center [213, 166] width 41 height 5
click at [191, 163] on input "Платеж NovaPay" at bounding box center [187, 166] width 7 height 7
radio input "true"
click at [225, 164] on label "Платеж NovaPay" at bounding box center [213, 166] width 41 height 5
click at [191, 163] on input "Платеж NovaPay" at bounding box center [187, 166] width 7 height 7
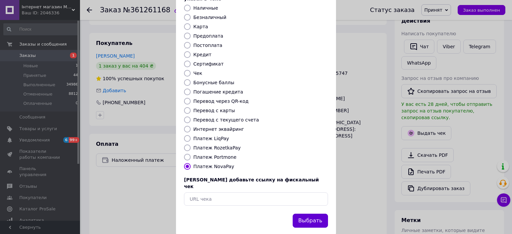
click at [317, 214] on button "Выбрать" at bounding box center [310, 221] width 35 height 14
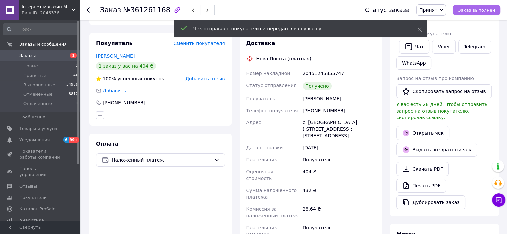
click at [485, 10] on span "Заказ выполнен" at bounding box center [476, 10] width 37 height 5
